Goal: Check status: Check status

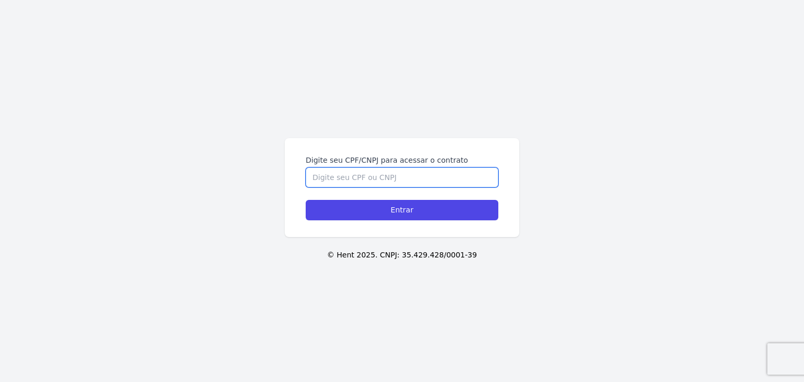
click at [429, 175] on input "Digite seu CPF/CNPJ para acessar o contrato" at bounding box center [402, 178] width 193 height 20
paste input "411.274.238-00"
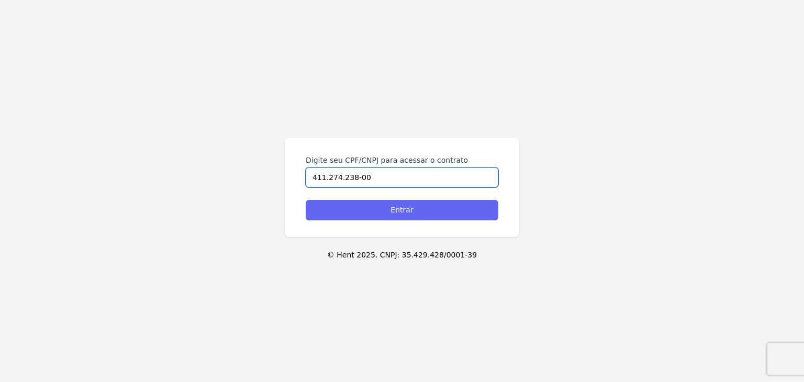
type input "411.274.238-00"
click at [444, 218] on input "Entrar" at bounding box center [402, 210] width 193 height 20
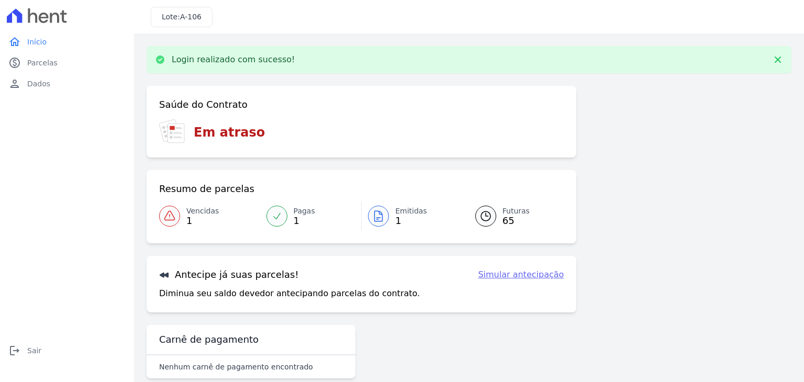
click at [385, 212] on div at bounding box center [378, 216] width 21 height 21
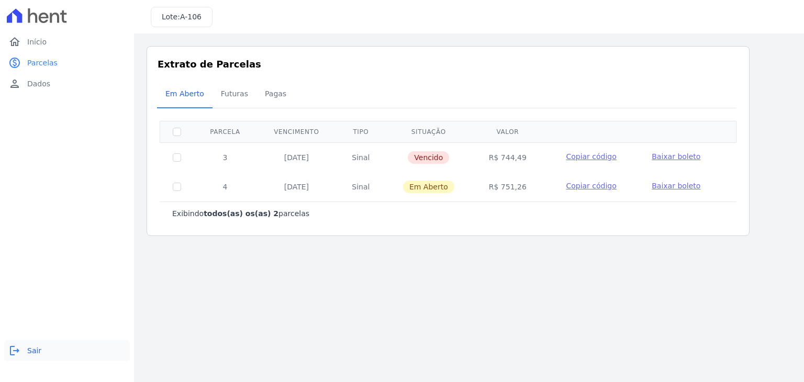
click at [18, 344] on icon "logout" at bounding box center [14, 350] width 13 height 13
